Goal: Use online tool/utility

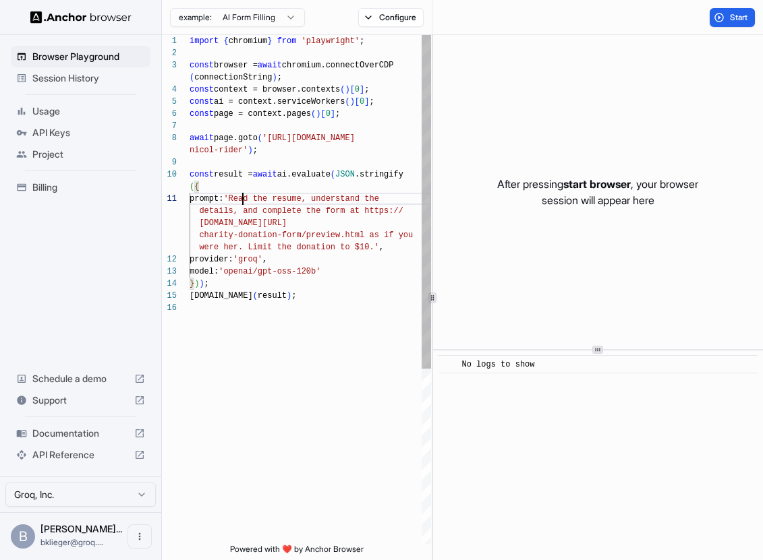
scroll to position [36, 0]
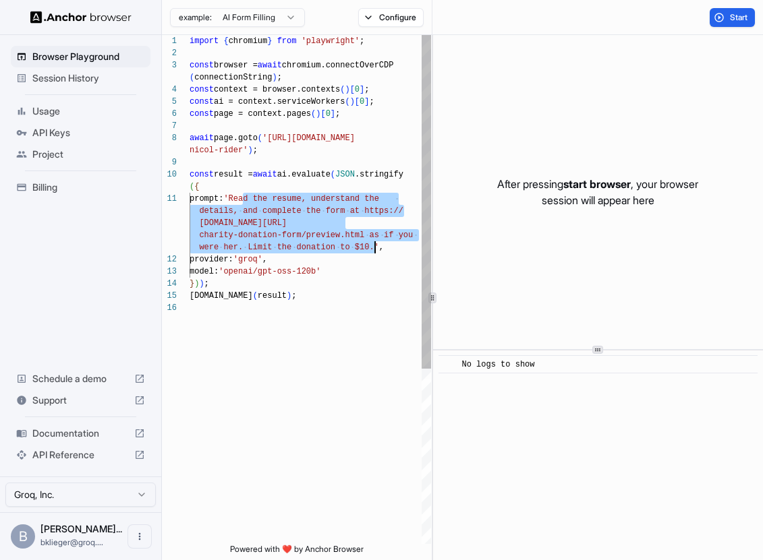
drag, startPoint x: 242, startPoint y: 200, endPoint x: 374, endPoint y: 246, distance: 139.3
click at [374, 246] on div "import { chromium } from 'playwright' ; const browser = await chromium.connectO…" at bounding box center [309, 423] width 241 height 776
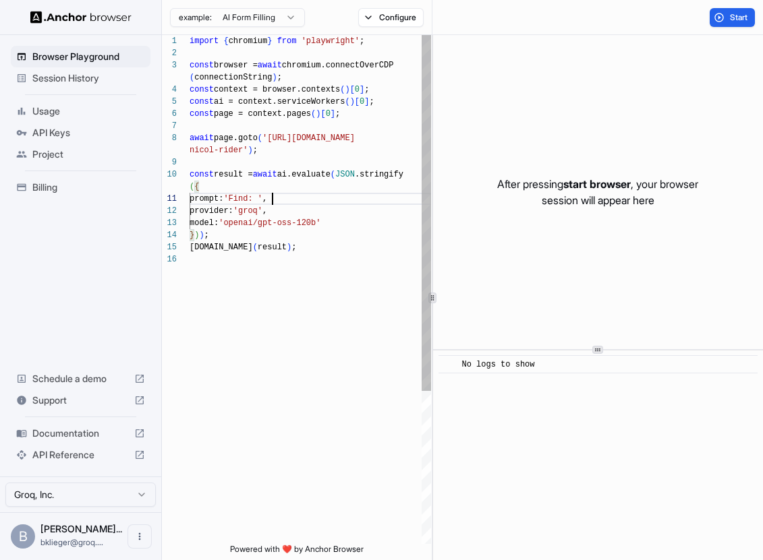
scroll to position [85, 0]
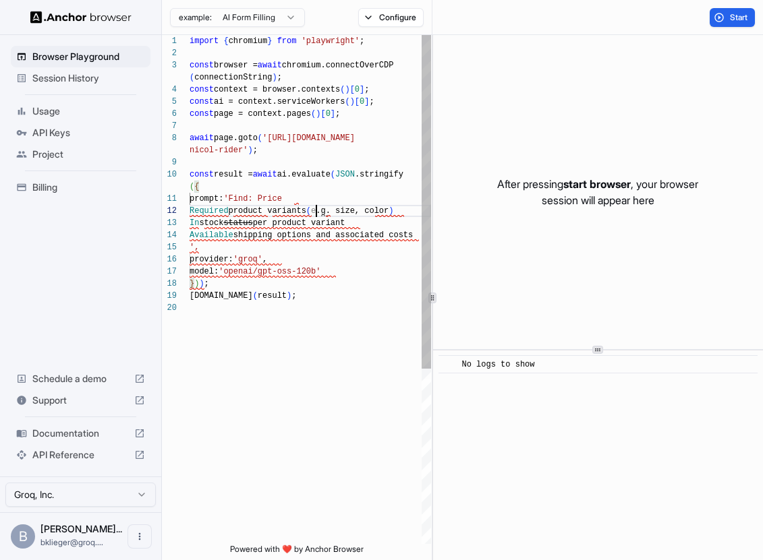
click at [316, 209] on div "import { chromium } from 'playwright' ; const browser = await chromium.connectO…" at bounding box center [309, 423] width 241 height 776
click at [315, 200] on div "import { chromium } from 'playwright' ; const browser = await chromium.connectO…" at bounding box center [309, 423] width 241 height 776
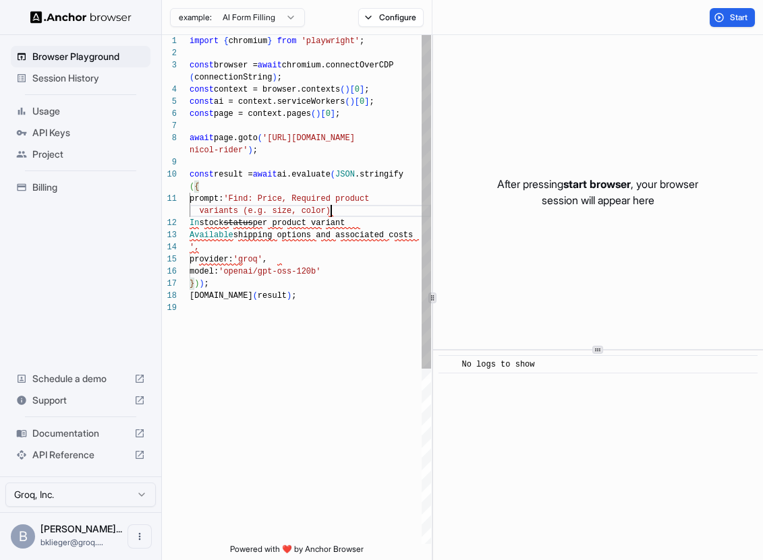
click at [344, 207] on div "import { chromium } from 'playwright' ; const browser = await chromium.connectO…" at bounding box center [309, 423] width 241 height 776
click at [341, 222] on div "import { chromium } from 'playwright' ; const browser = await chromium.connectO…" at bounding box center [309, 423] width 241 height 776
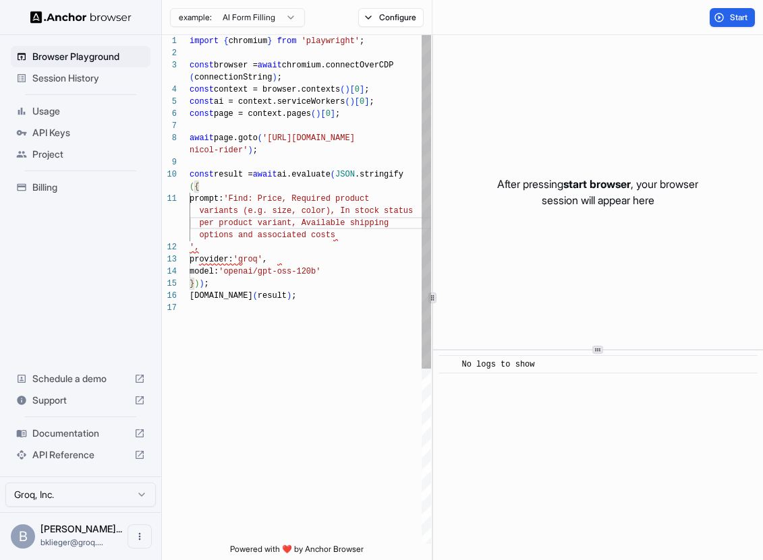
click at [390, 240] on div "import { chromium } from 'playwright' ; const browser = await chromium.connectO…" at bounding box center [309, 423] width 241 height 776
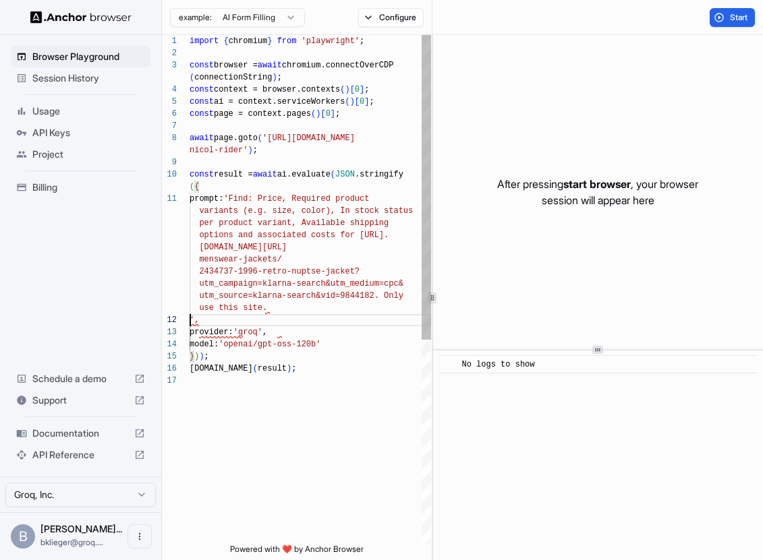
scroll to position [24, 0]
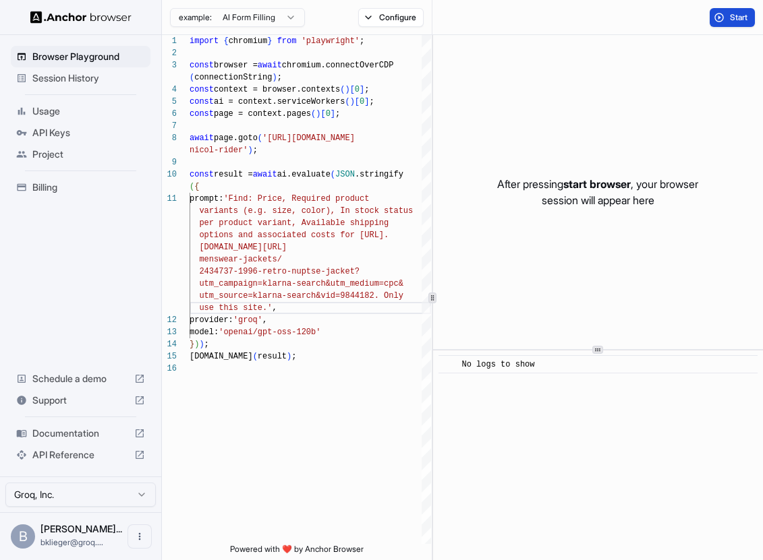
click at [717, 16] on button "Start" at bounding box center [731, 17] width 45 height 19
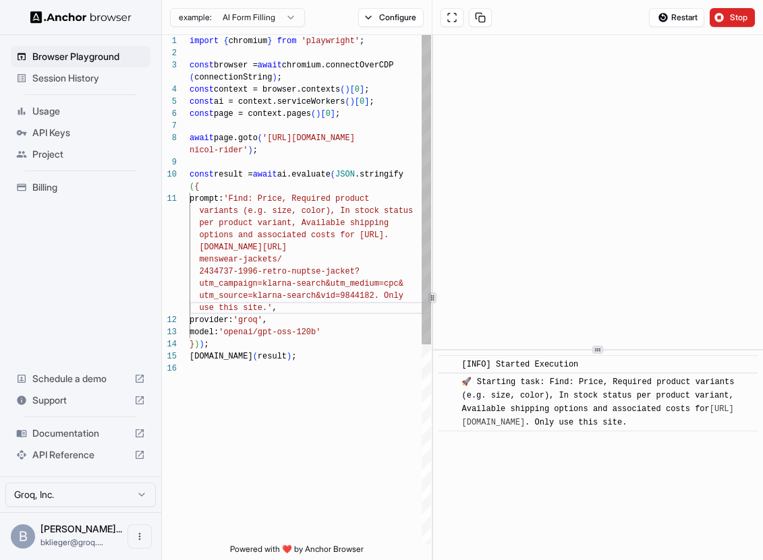
click at [283, 212] on div "import { chromium } from 'playwright' ; const browser = await chromium.connectO…" at bounding box center [309, 453] width 241 height 837
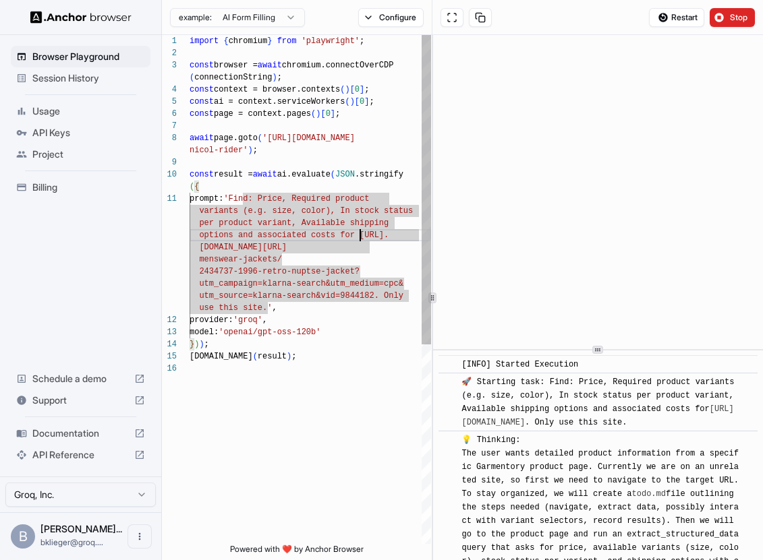
scroll to position [158, 0]
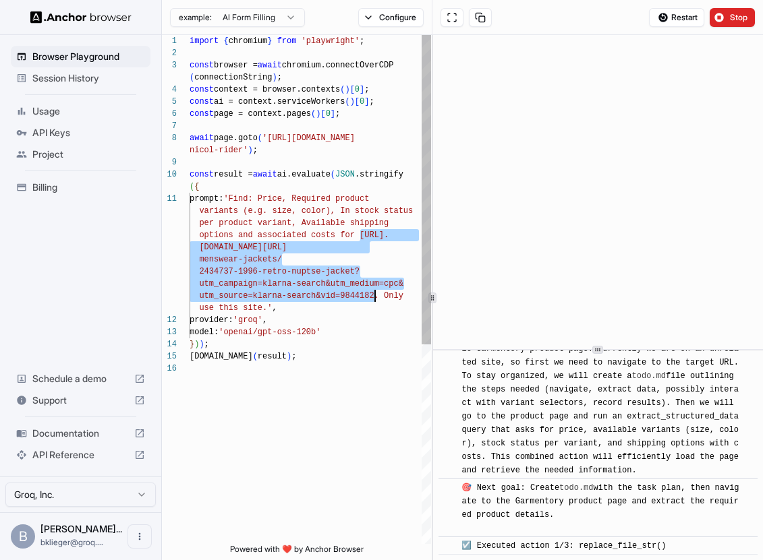
drag, startPoint x: 360, startPoint y: 235, endPoint x: 374, endPoint y: 292, distance: 58.2
click at [374, 292] on div "import { chromium } from 'playwright' ; const browser = await chromium.connectO…" at bounding box center [309, 453] width 241 height 837
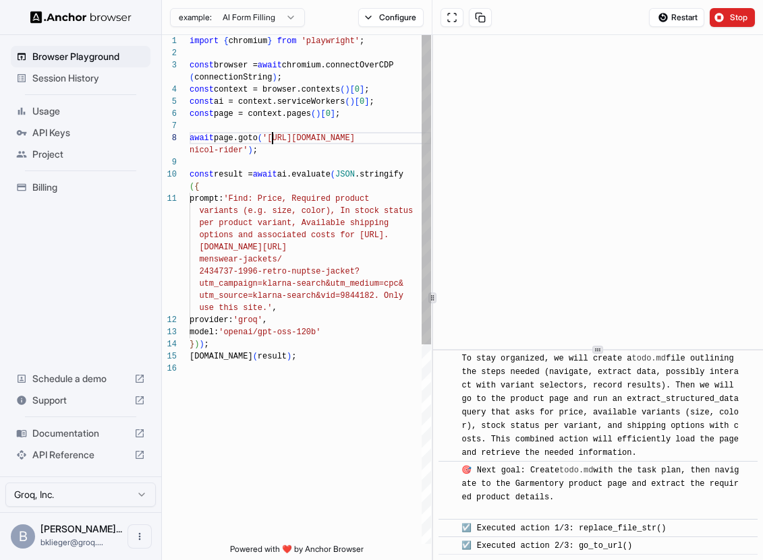
scroll to position [97, 0]
drag, startPoint x: 273, startPoint y: 139, endPoint x: 243, endPoint y: 151, distance: 32.7
click at [243, 152] on div "import { chromium } from 'playwright' ; const browser = await chromium.connectO…" at bounding box center [309, 453] width 241 height 837
type textarea "**********"
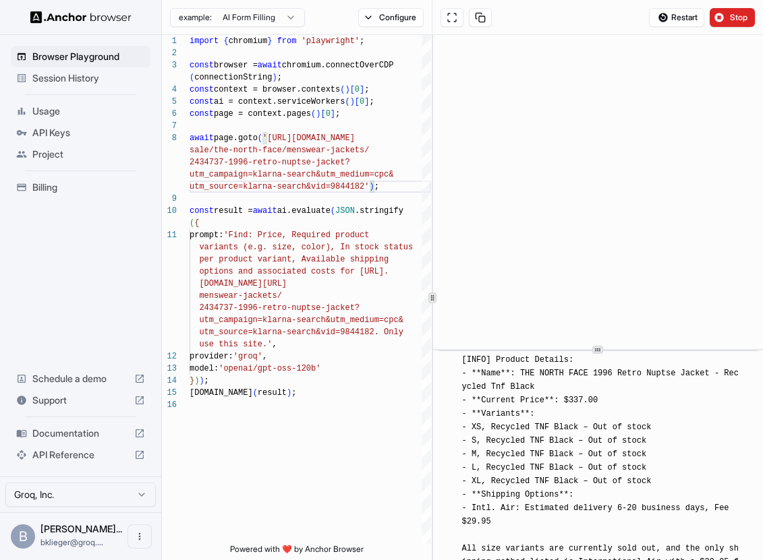
scroll to position [680, 0]
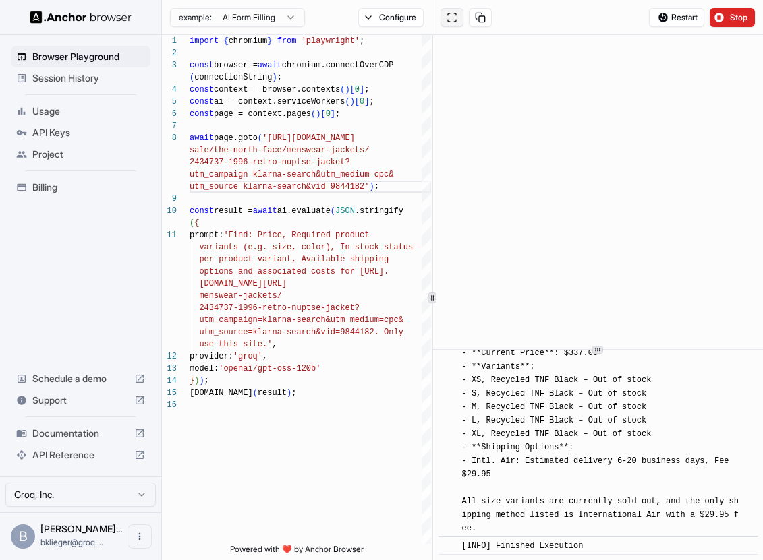
click at [456, 14] on button at bounding box center [451, 17] width 23 height 19
click at [287, 259] on div "import { chromium } from 'playwright' ; const browser = await chromium.connectO…" at bounding box center [309, 471] width 241 height 873
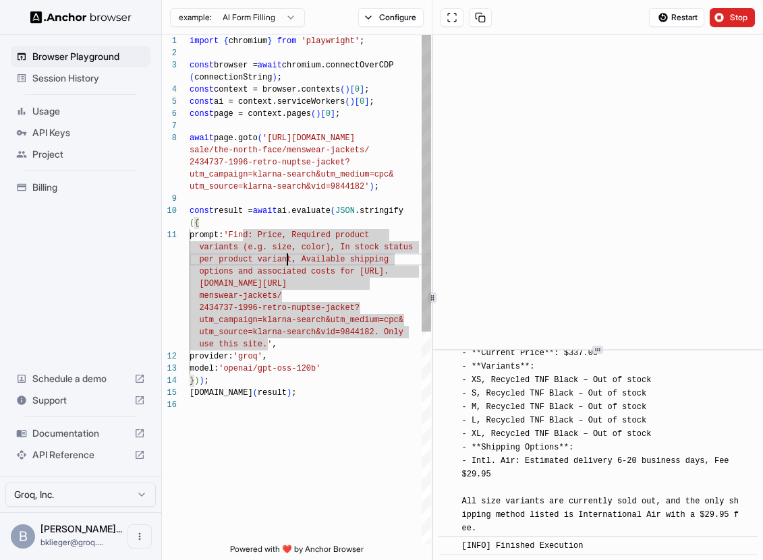
click at [286, 220] on div "import { chromium } from 'playwright' ; const browser = await chromium.connectO…" at bounding box center [309, 471] width 241 height 873
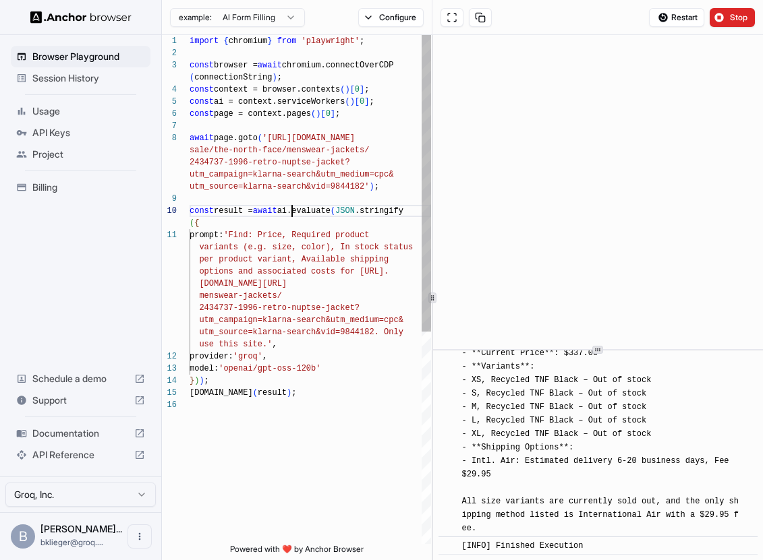
scroll to position [49, 0]
click at [291, 206] on div "import { chromium } from 'playwright' ; const browser = await chromium.connectO…" at bounding box center [309, 471] width 241 height 873
click at [326, 405] on div "import { chromium } from 'playwright' ; const browser = await chromium.connectO…" at bounding box center [309, 471] width 241 height 873
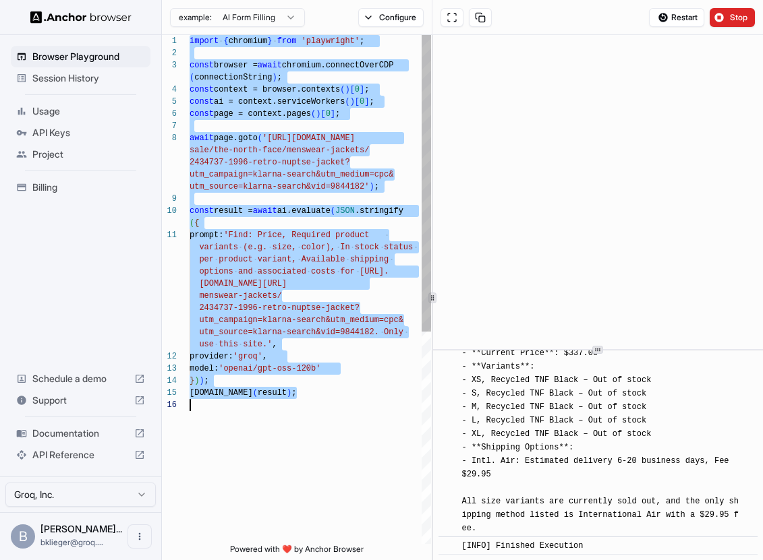
click at [319, 368] on div "import { chromium } from 'playwright' ; const browser = await chromium.connectO…" at bounding box center [309, 471] width 241 height 873
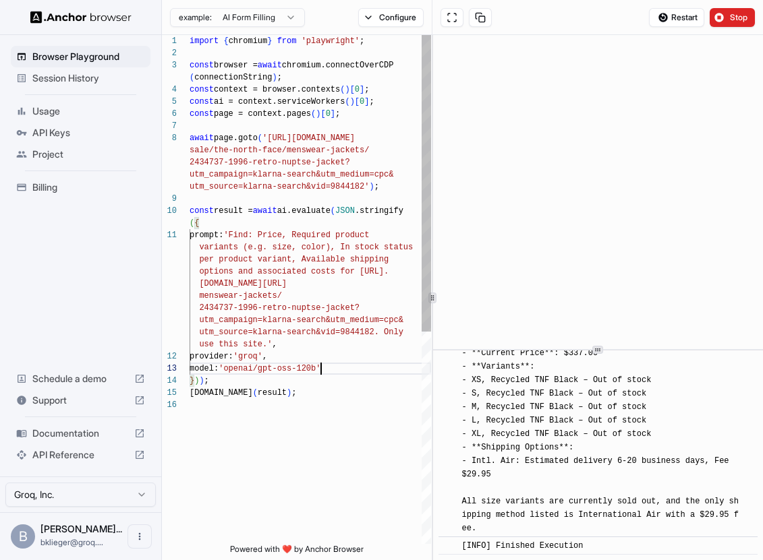
scroll to position [85, 0]
click at [716, 15] on button "Stop" at bounding box center [731, 17] width 45 height 19
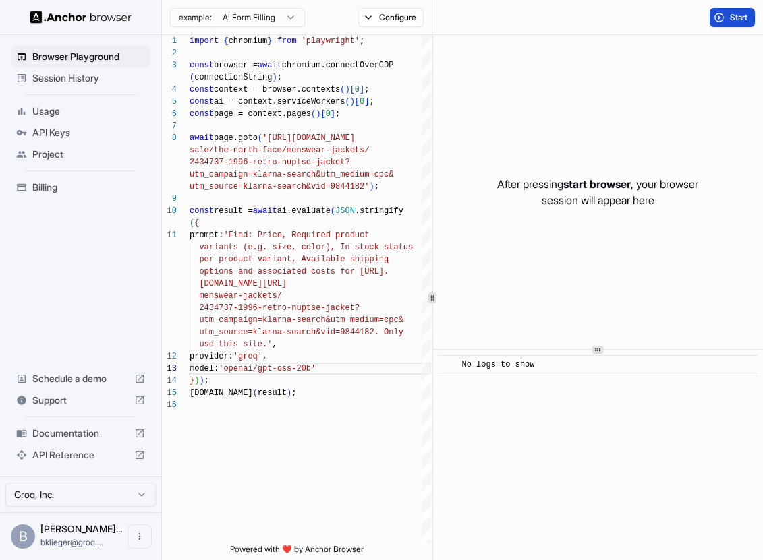
click at [720, 13] on button "Start" at bounding box center [731, 17] width 45 height 19
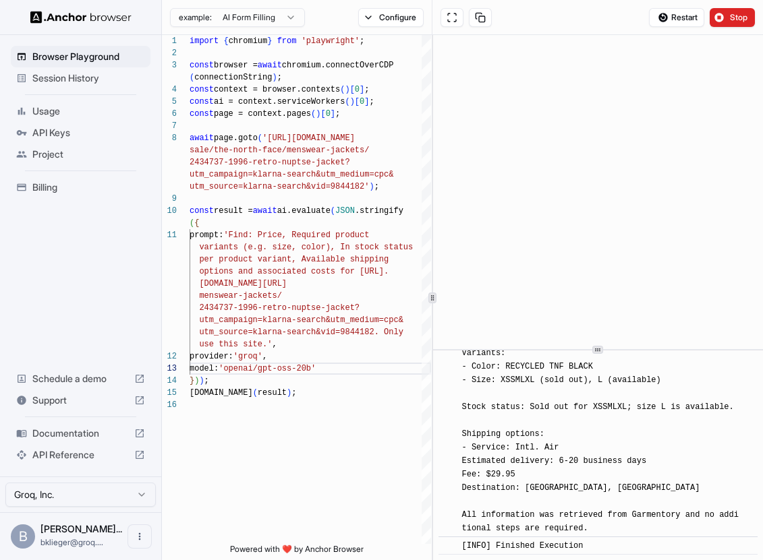
scroll to position [818, 0]
click at [452, 18] on button at bounding box center [451, 17] width 23 height 19
click at [312, 371] on div "import { chromium } from 'playwright' ; const browser = await chromium.connectO…" at bounding box center [309, 471] width 241 height 873
type textarea "**********"
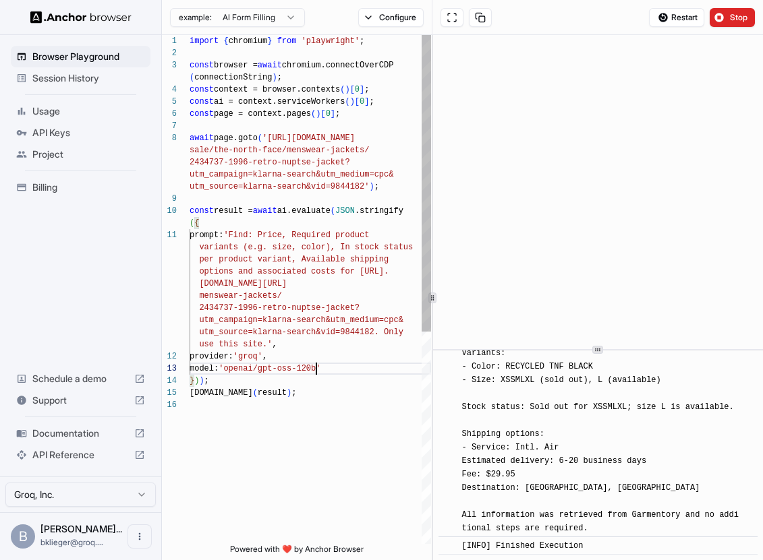
click at [315, 409] on div "import { chromium } from 'playwright' ; const browser = await chromium.connectO…" at bounding box center [309, 471] width 241 height 873
drag, startPoint x: 273, startPoint y: 411, endPoint x: 173, endPoint y: 51, distance: 374.5
click at [173, 51] on div "1 2 3 4 5 6 7 8 9 10 11 12 13 14 15 16 import { chromium } from 'playwright' ; …" at bounding box center [296, 289] width 269 height 509
click at [288, 282] on div "import { chromium } from 'playwright' ; const browser = await chromium.connectO…" at bounding box center [309, 471] width 241 height 873
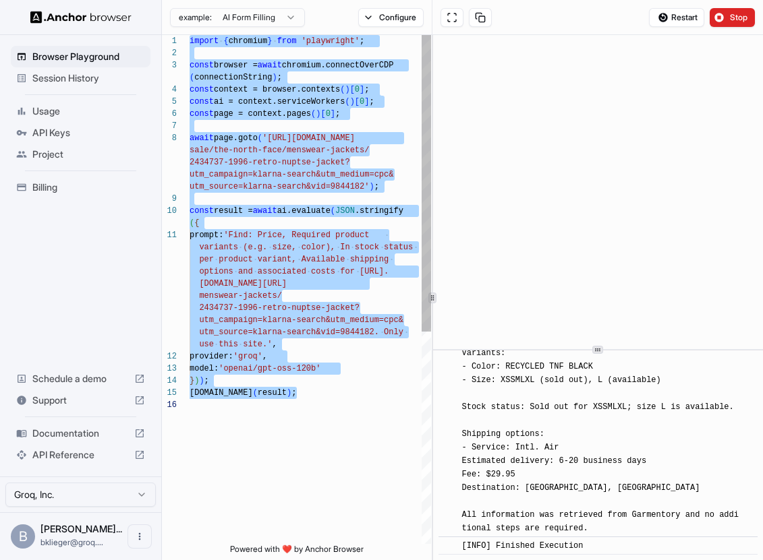
click at [336, 368] on div "import { chromium } from 'playwright' ; const browser = await chromium.connectO…" at bounding box center [309, 471] width 241 height 873
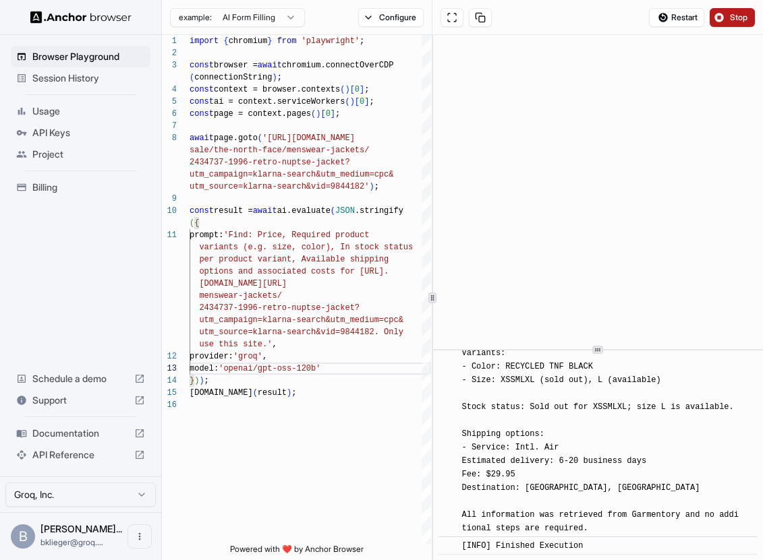
click at [730, 13] on span "Stop" at bounding box center [739, 17] width 19 height 11
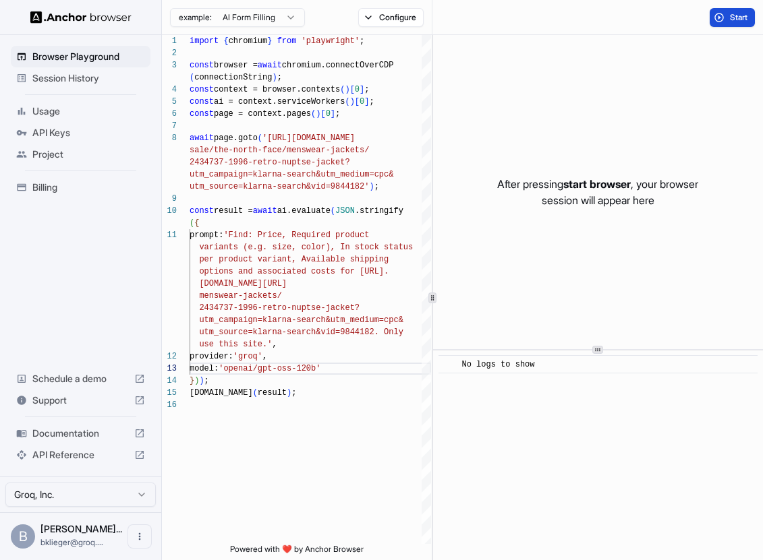
click at [732, 15] on span "Start" at bounding box center [739, 17] width 19 height 11
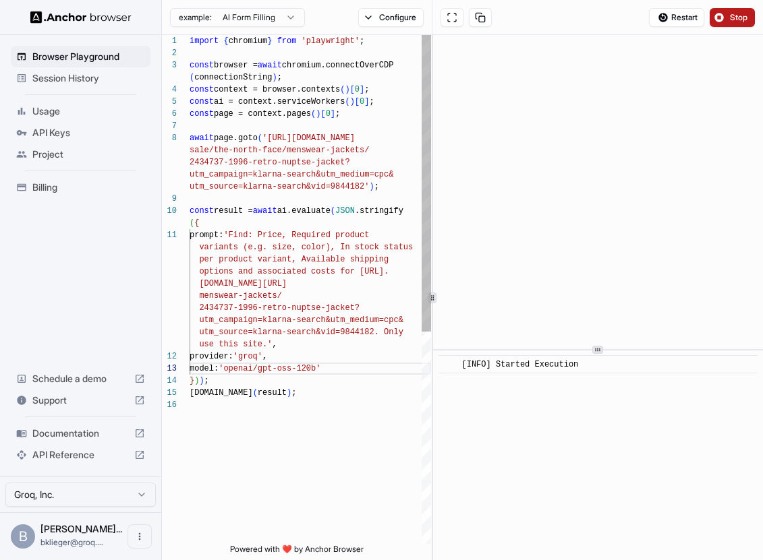
type textarea "**********"
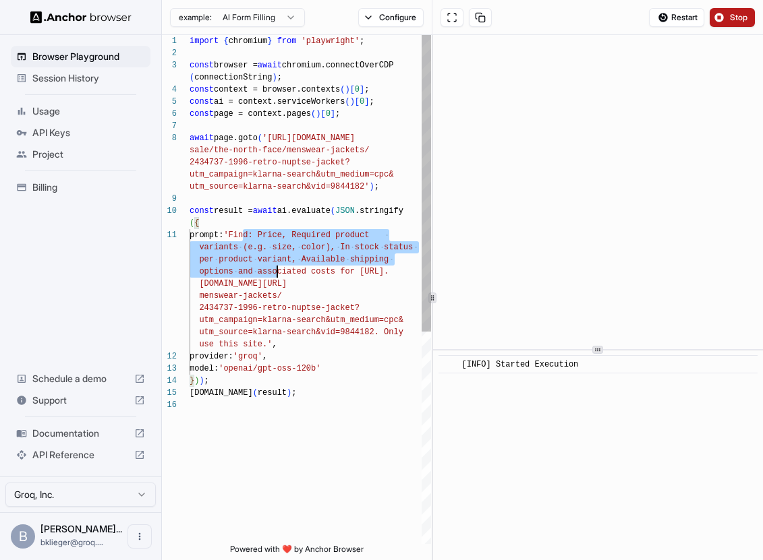
drag, startPoint x: 243, startPoint y: 235, endPoint x: 276, endPoint y: 276, distance: 52.8
click at [276, 276] on div "import { chromium } from 'playwright' ; const browser = await chromium.connectO…" at bounding box center [309, 471] width 241 height 873
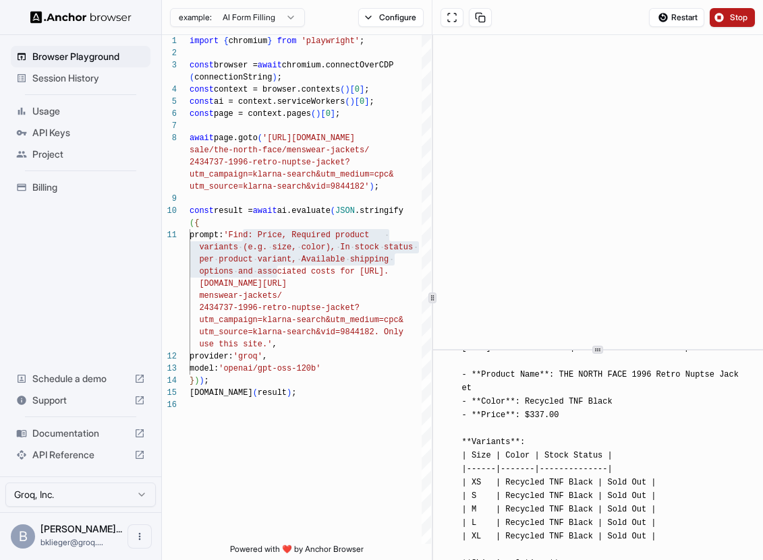
scroll to position [566, 0]
click at [459, 19] on button at bounding box center [451, 17] width 23 height 19
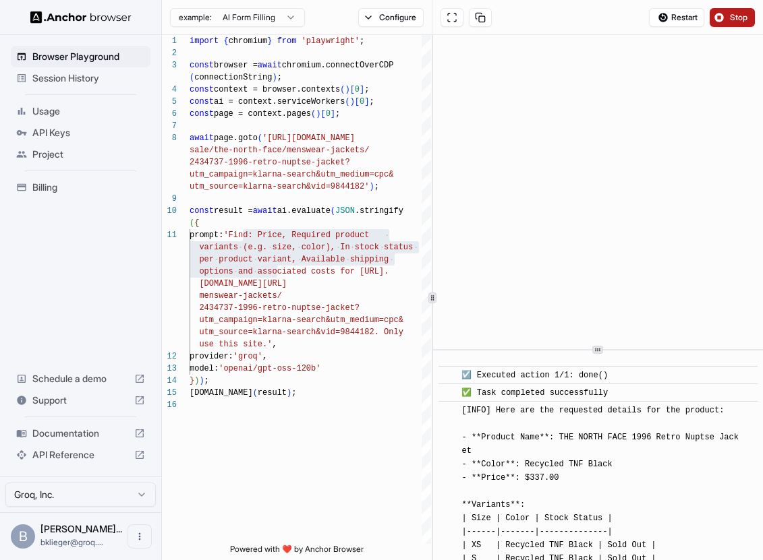
scroll to position [0, 0]
